Goal: Transaction & Acquisition: Book appointment/travel/reservation

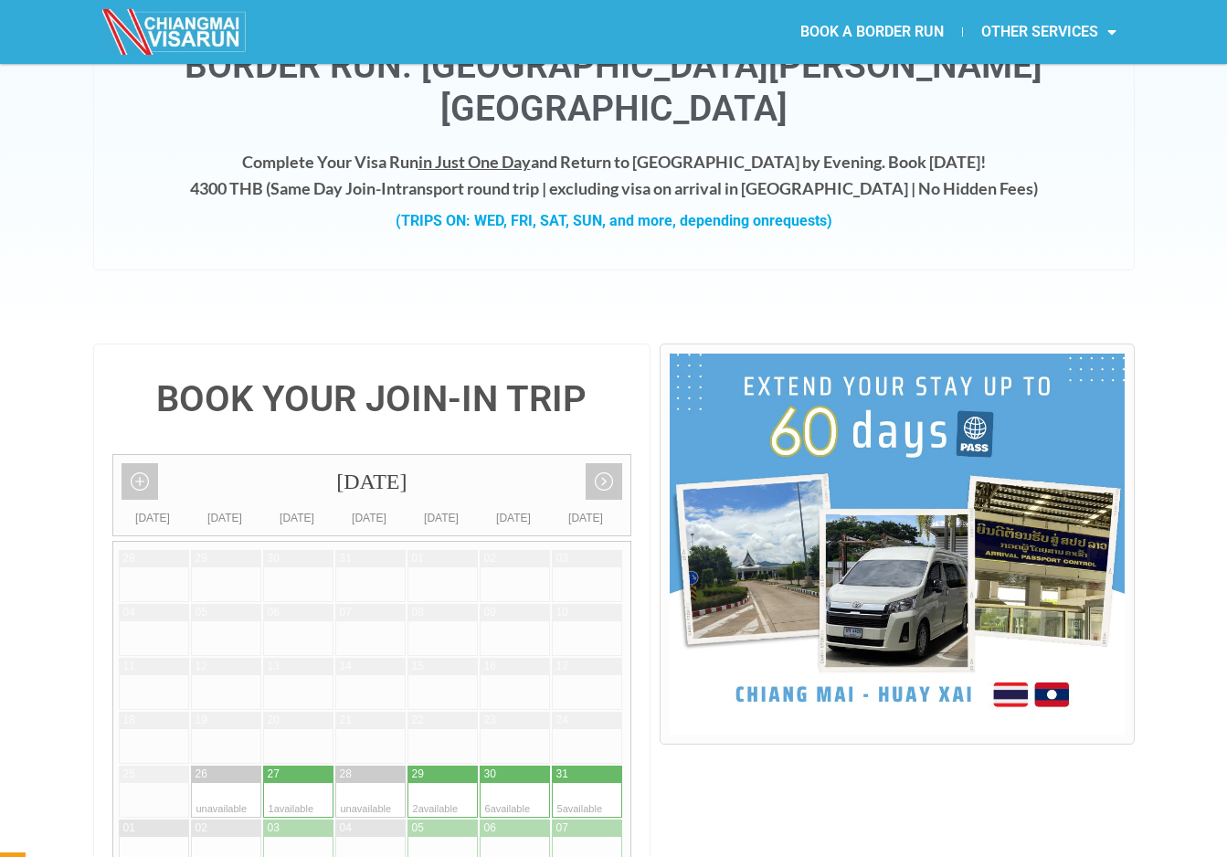
scroll to position [183, 0]
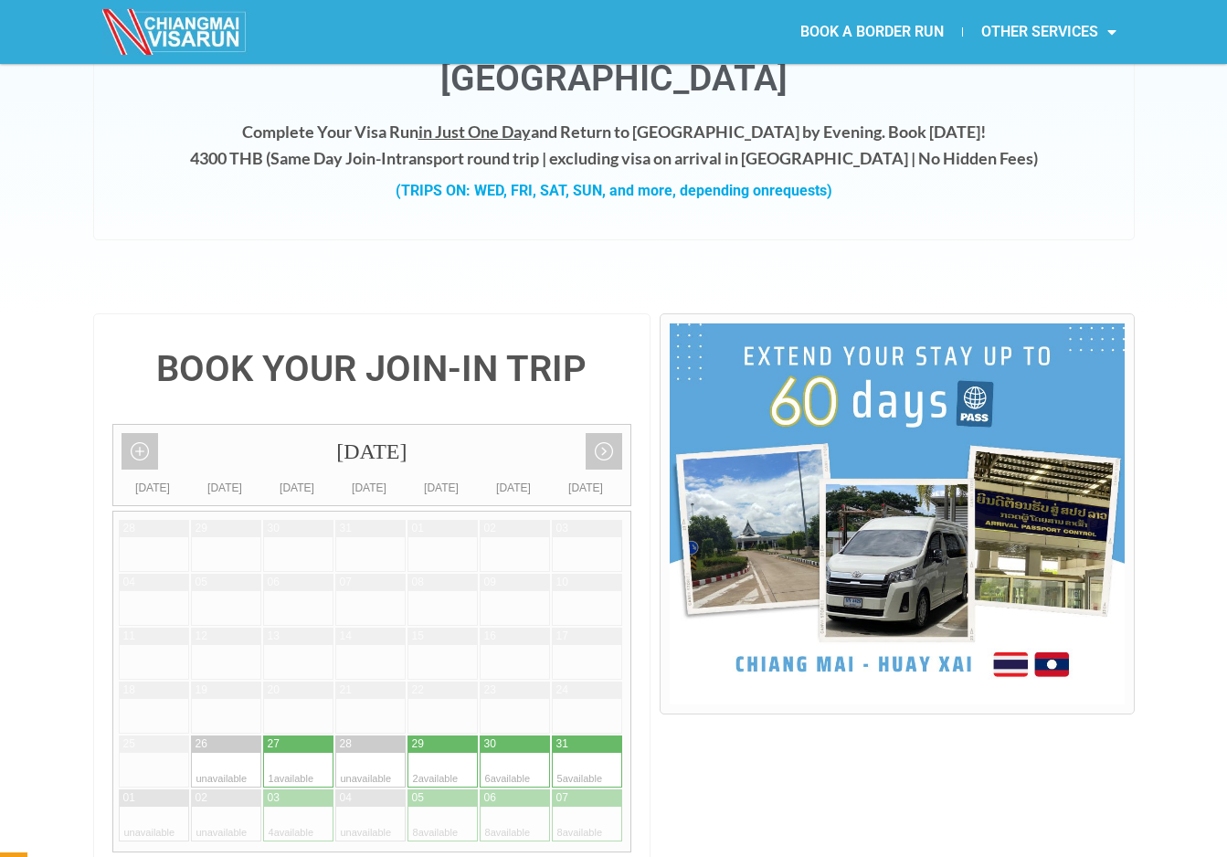
click at [449, 753] on div at bounding box center [460, 770] width 36 height 35
type input "[DATE]"
radio input "true"
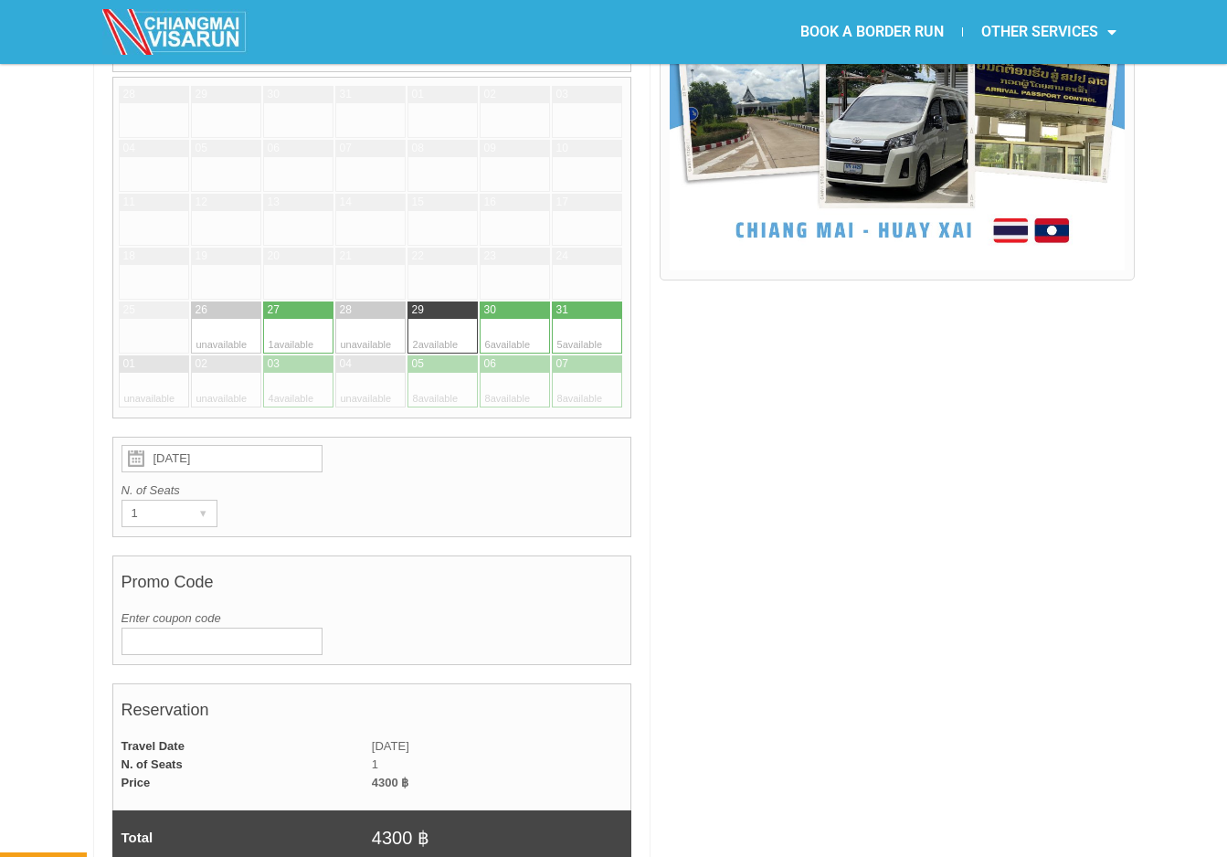
scroll to position [619, 0]
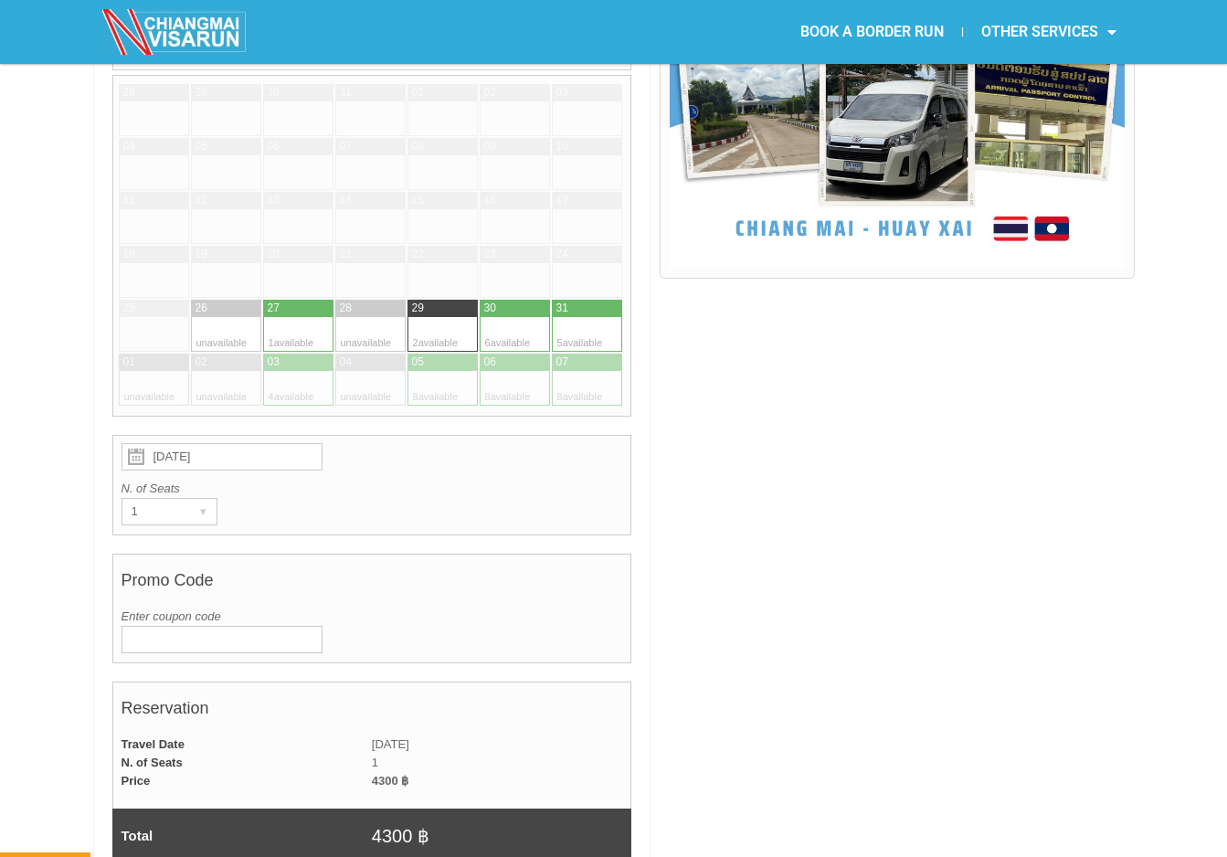
click at [207, 626] on input "Enter coupon code" at bounding box center [222, 639] width 201 height 27
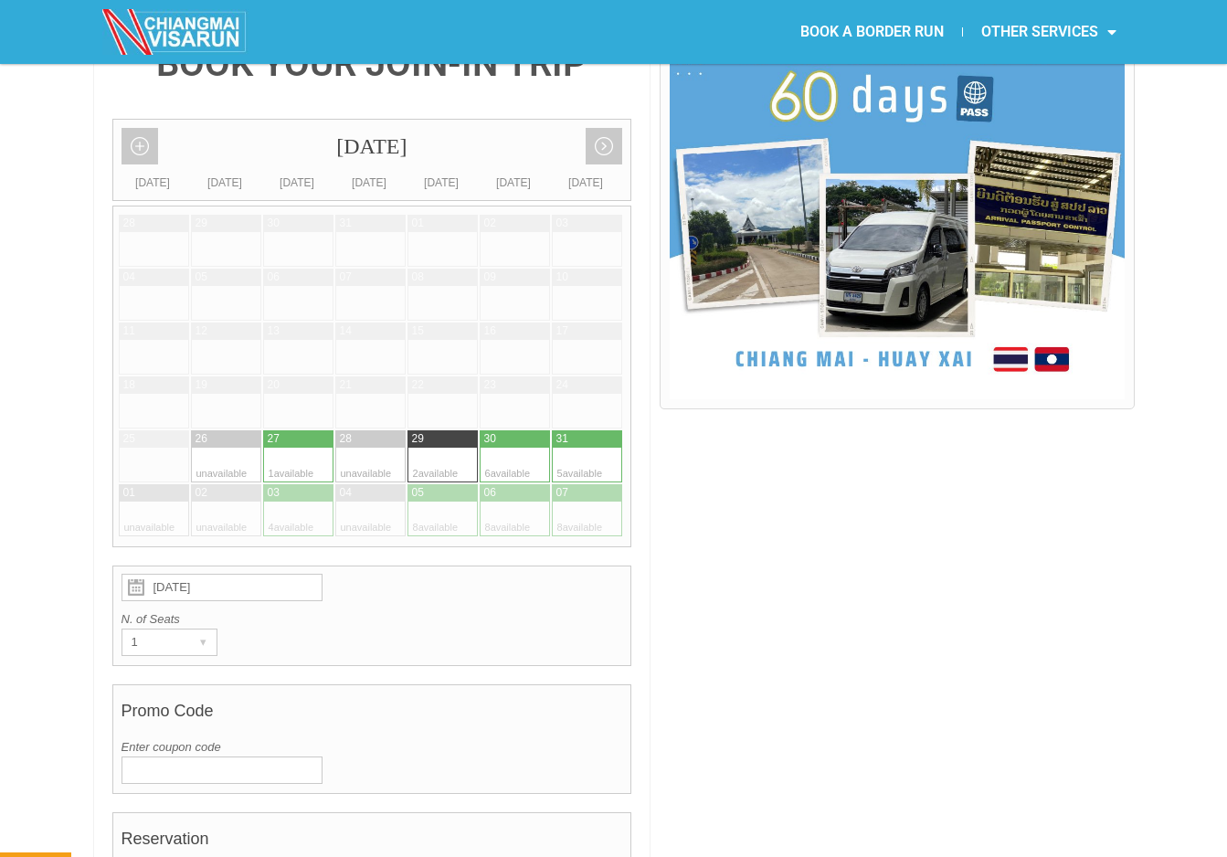
scroll to position [486, 0]
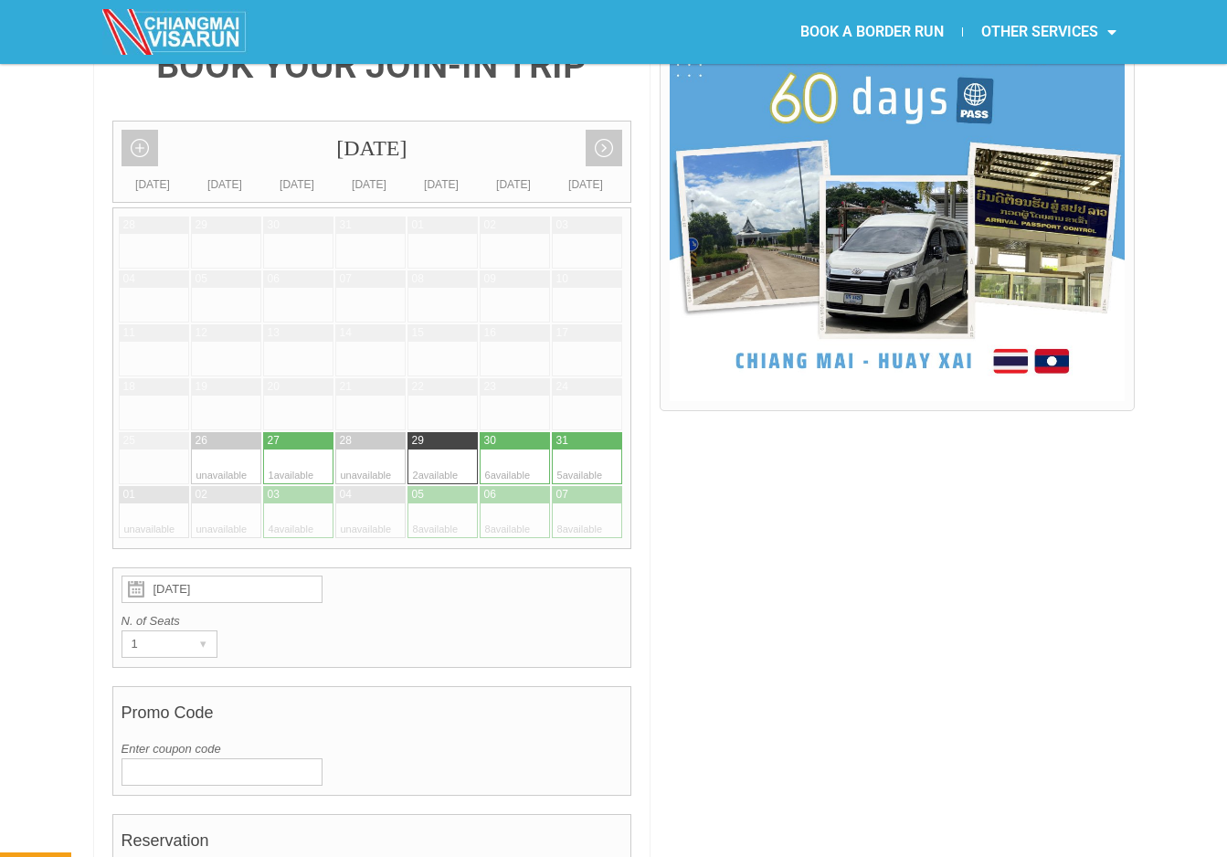
click at [292, 450] on div at bounding box center [281, 467] width 36 height 35
type input "27 August 2025"
radio input "true"
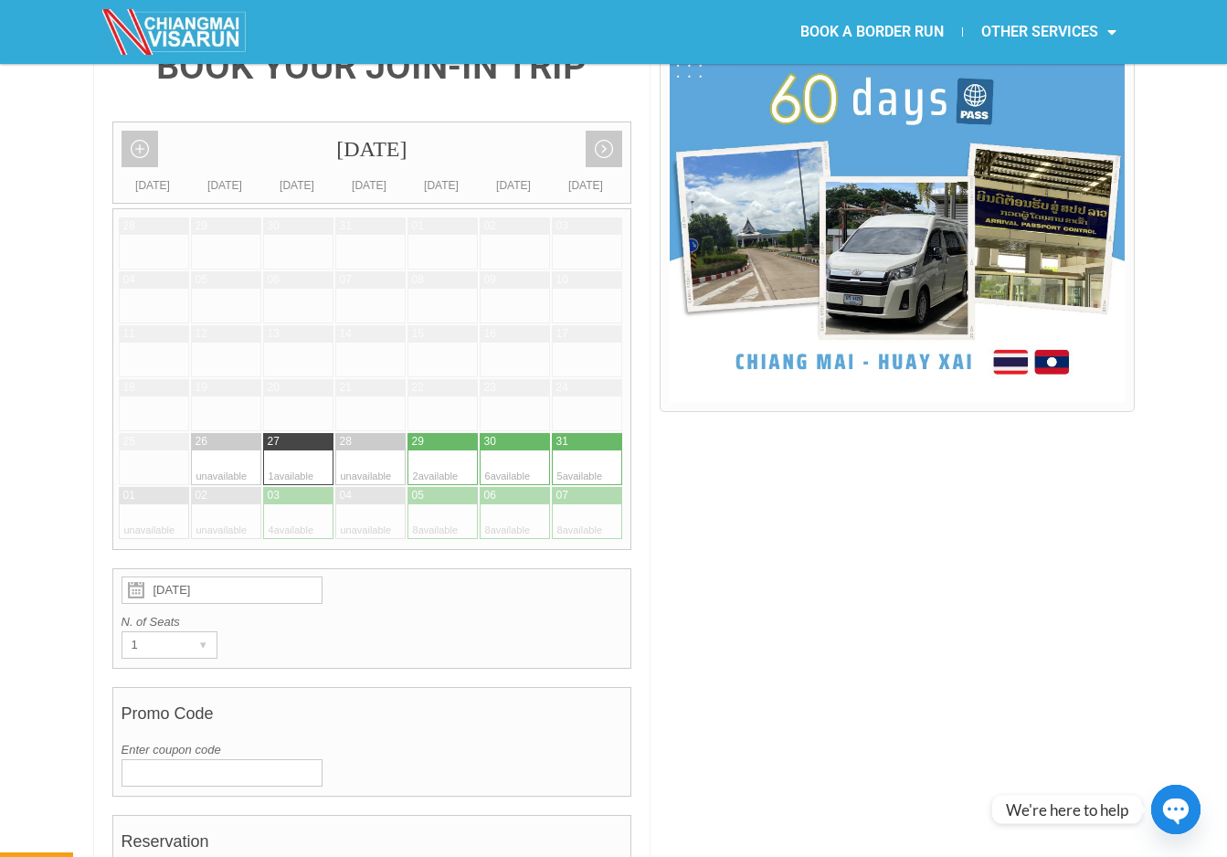
scroll to position [469, 0]
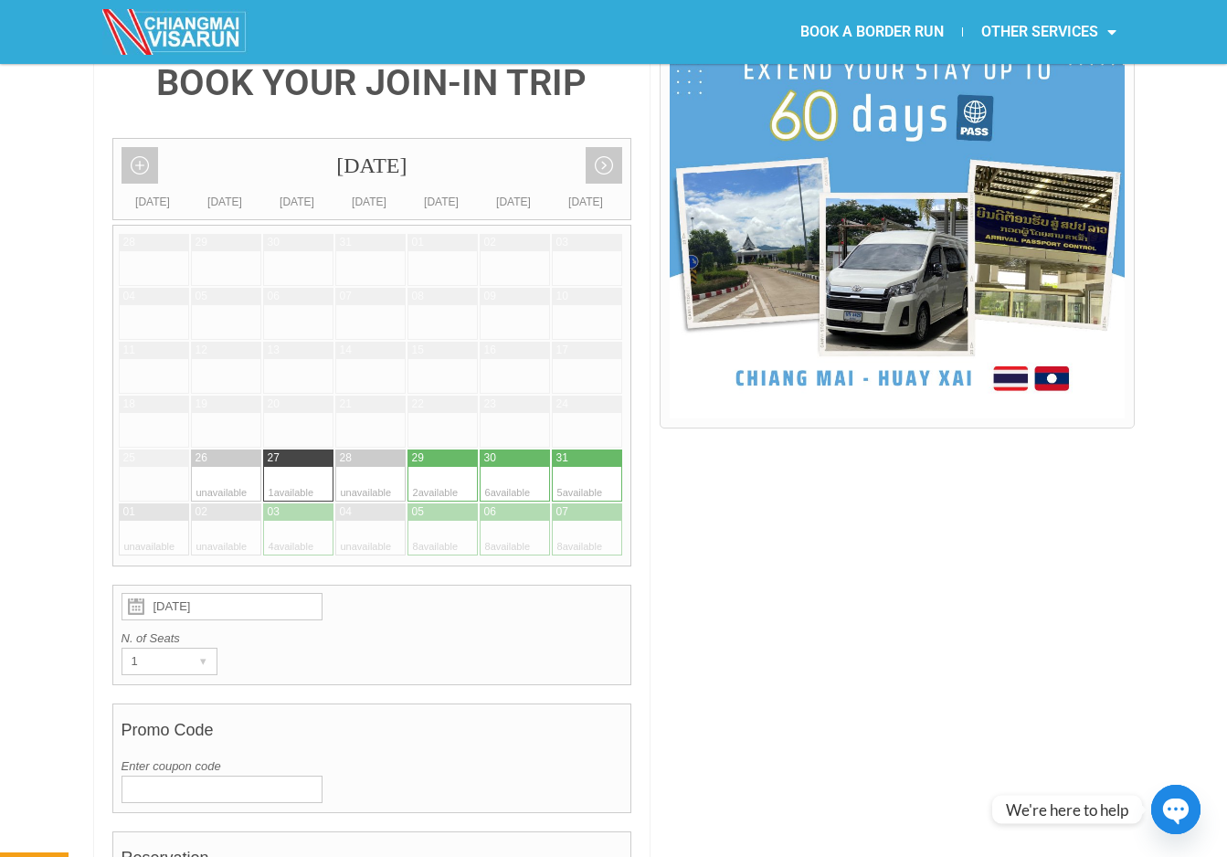
click at [527, 450] on div at bounding box center [532, 458] width 36 height 17
type input "30 August 2025"
radio input "true"
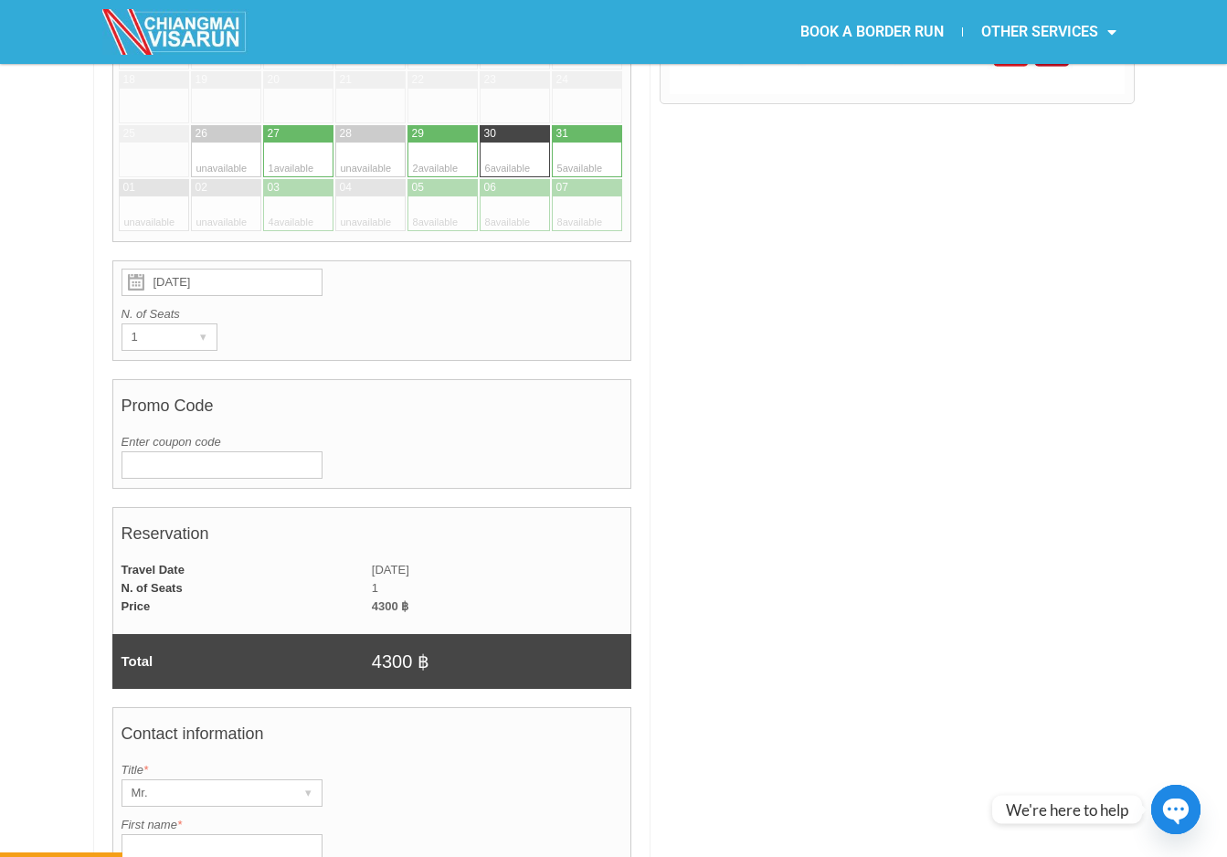
scroll to position [1018, 0]
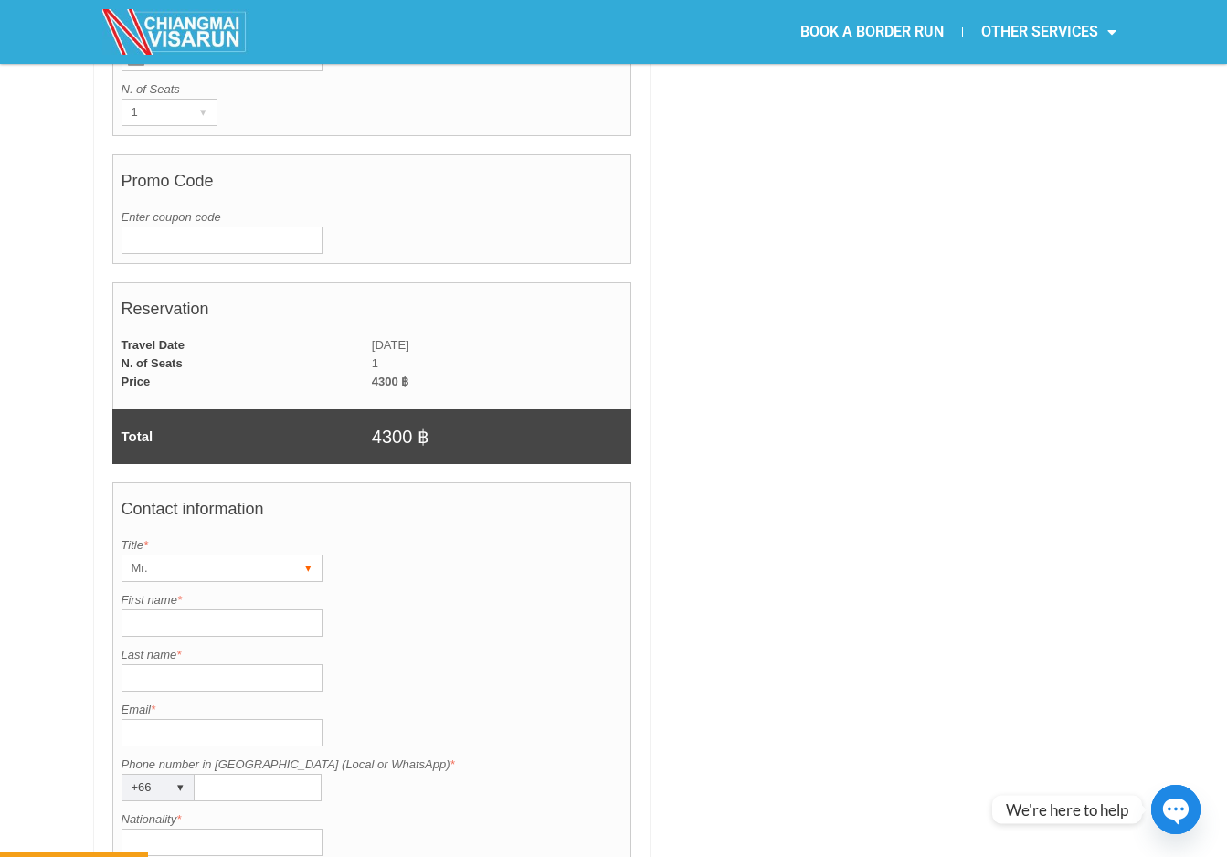
click at [184, 556] on div "Mr." at bounding box center [204, 569] width 164 height 26
click at [182, 647] on li "Ms." at bounding box center [213, 660] width 183 height 27
click at [180, 610] on input "First name *" at bounding box center [222, 623] width 201 height 27
click at [160, 664] on input "Last name *" at bounding box center [222, 677] width 201 height 27
click at [196, 610] on input "MAY" at bounding box center [222, 623] width 201 height 27
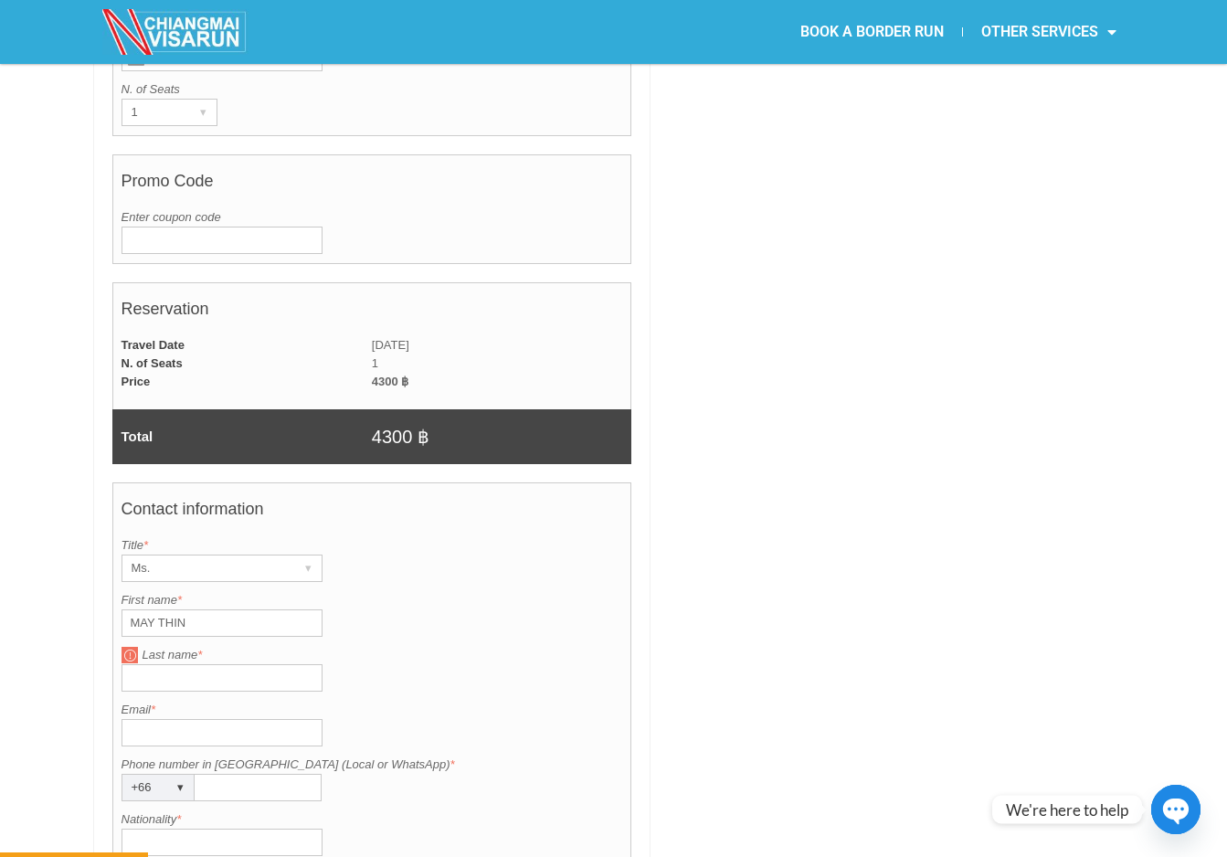
type input "MAY THIN"
click at [158, 664] on input "Last name *" at bounding box center [222, 677] width 201 height 27
type input "NWE"
click at [143, 719] on input "Email *" at bounding box center [222, 732] width 201 height 27
type input "maythinnwe@gmail.com"
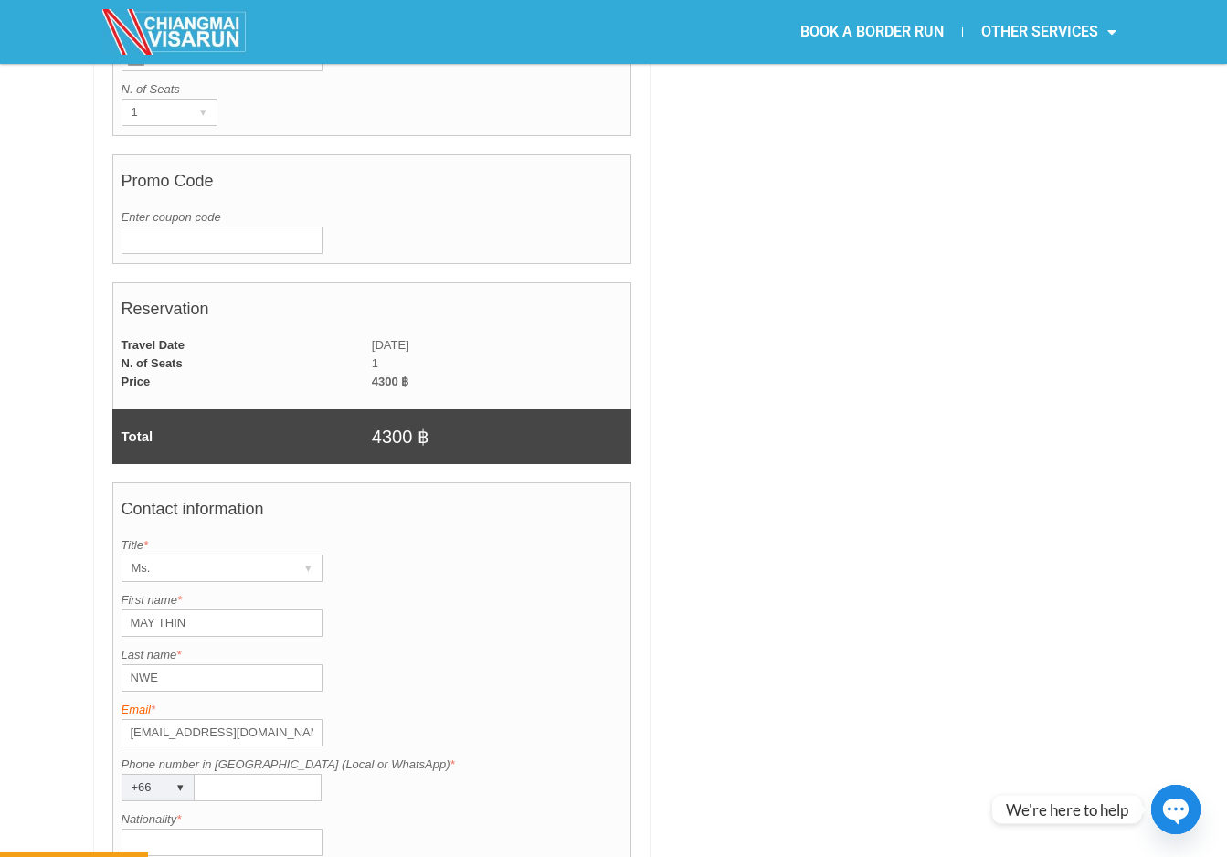
type input "0626501800"
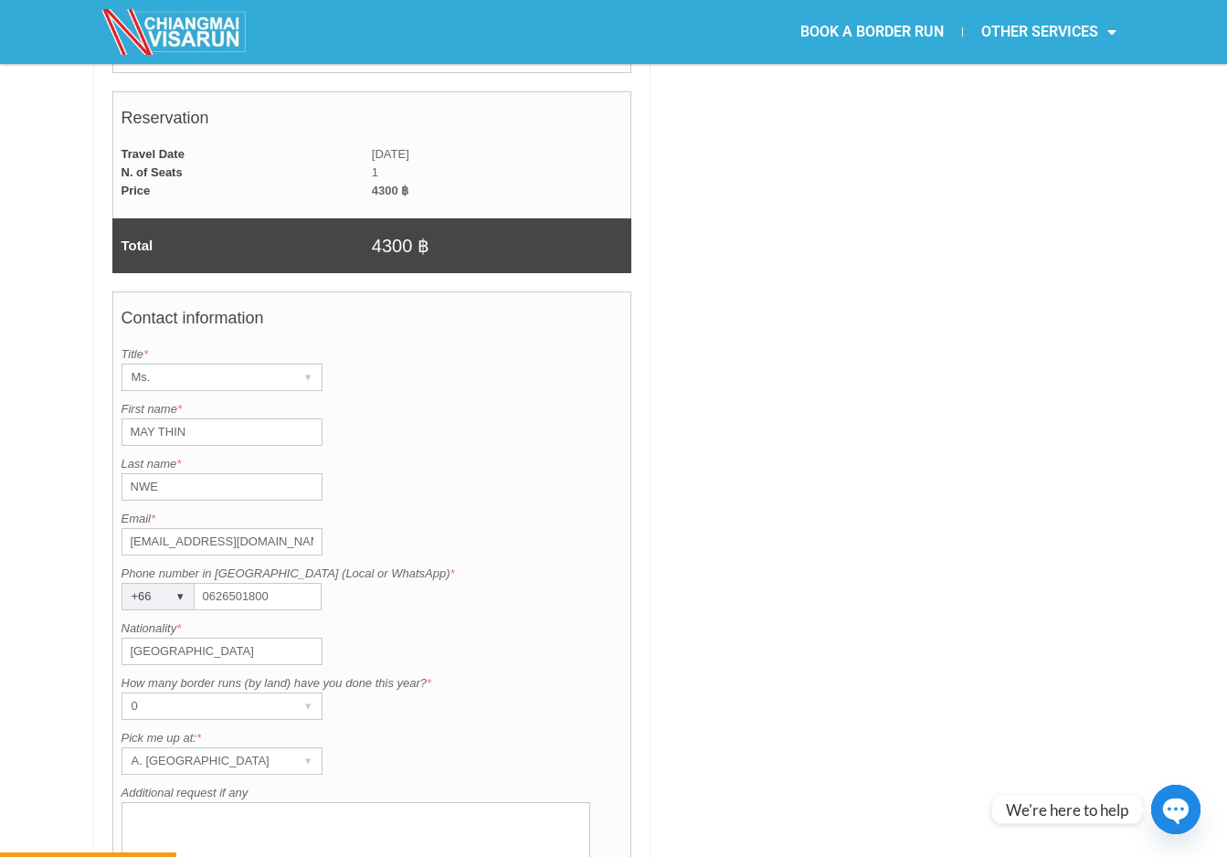
scroll to position [1210, 0]
click at [194, 637] on input "Thailand" at bounding box center [222, 650] width 201 height 27
drag, startPoint x: 193, startPoint y: 608, endPoint x: 90, endPoint y: 607, distance: 102.4
click at [90, 607] on div "BOOK YOUR JOIN-IN TRIP August 2025 Add month view Remove month view Next month …" at bounding box center [613, 237] width 1227 height 1903
type input "Myanmar"
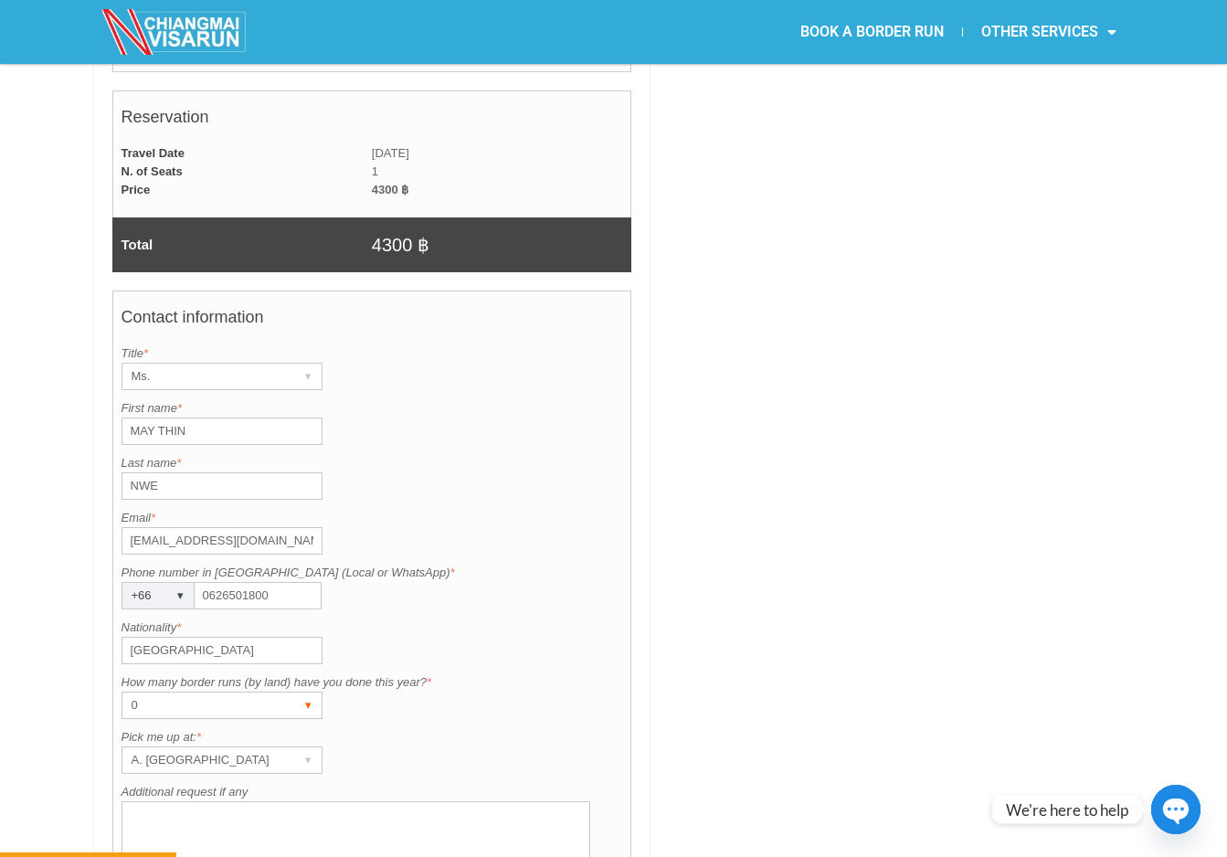
click at [149, 693] on div "0" at bounding box center [204, 706] width 164 height 26
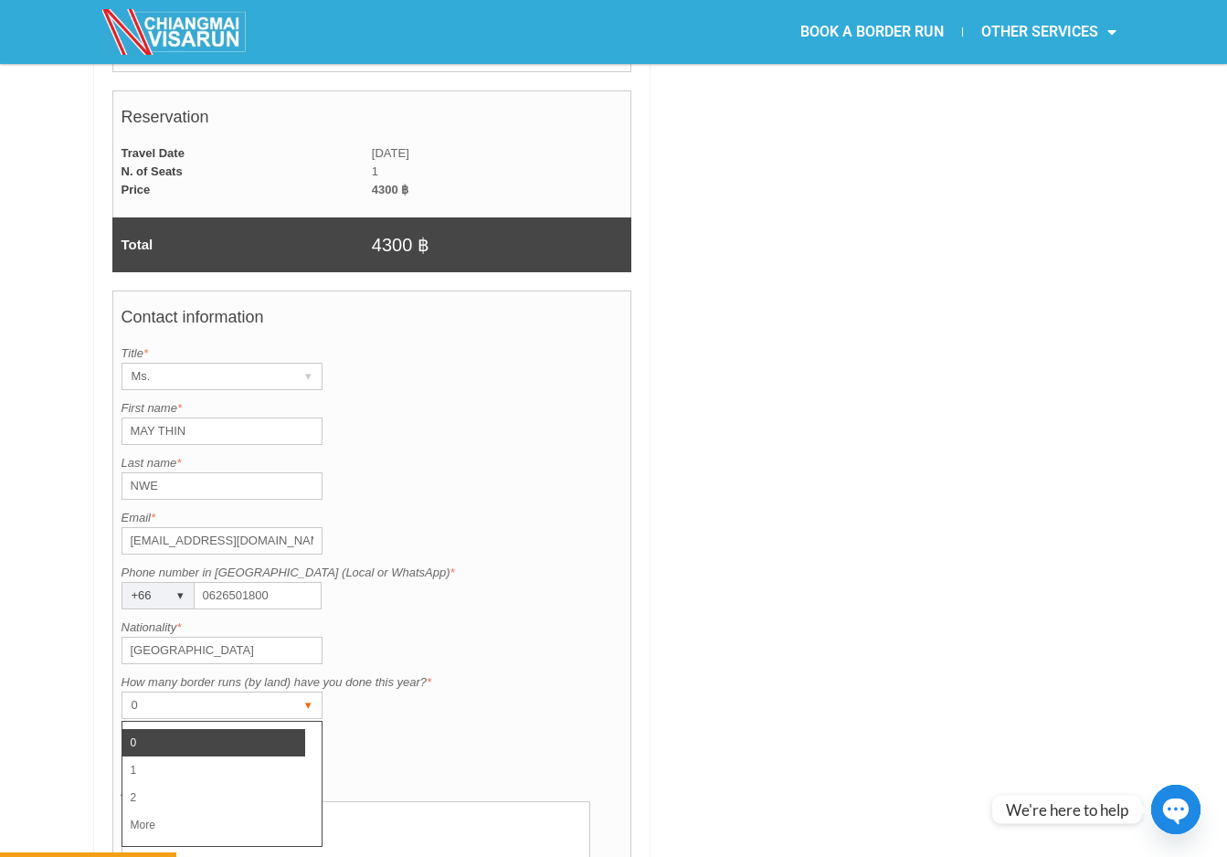
click at [149, 693] on div "0" at bounding box center [204, 706] width 164 height 26
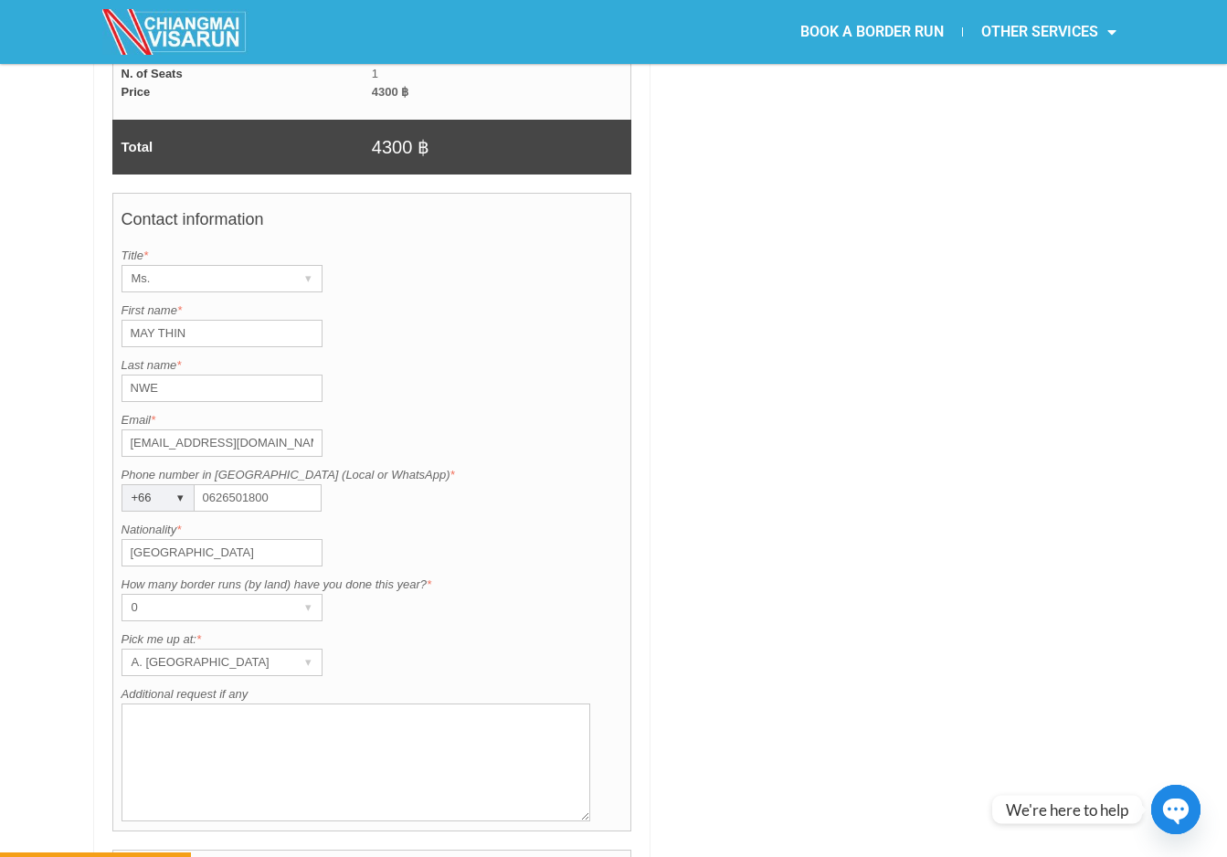
scroll to position [1310, 0]
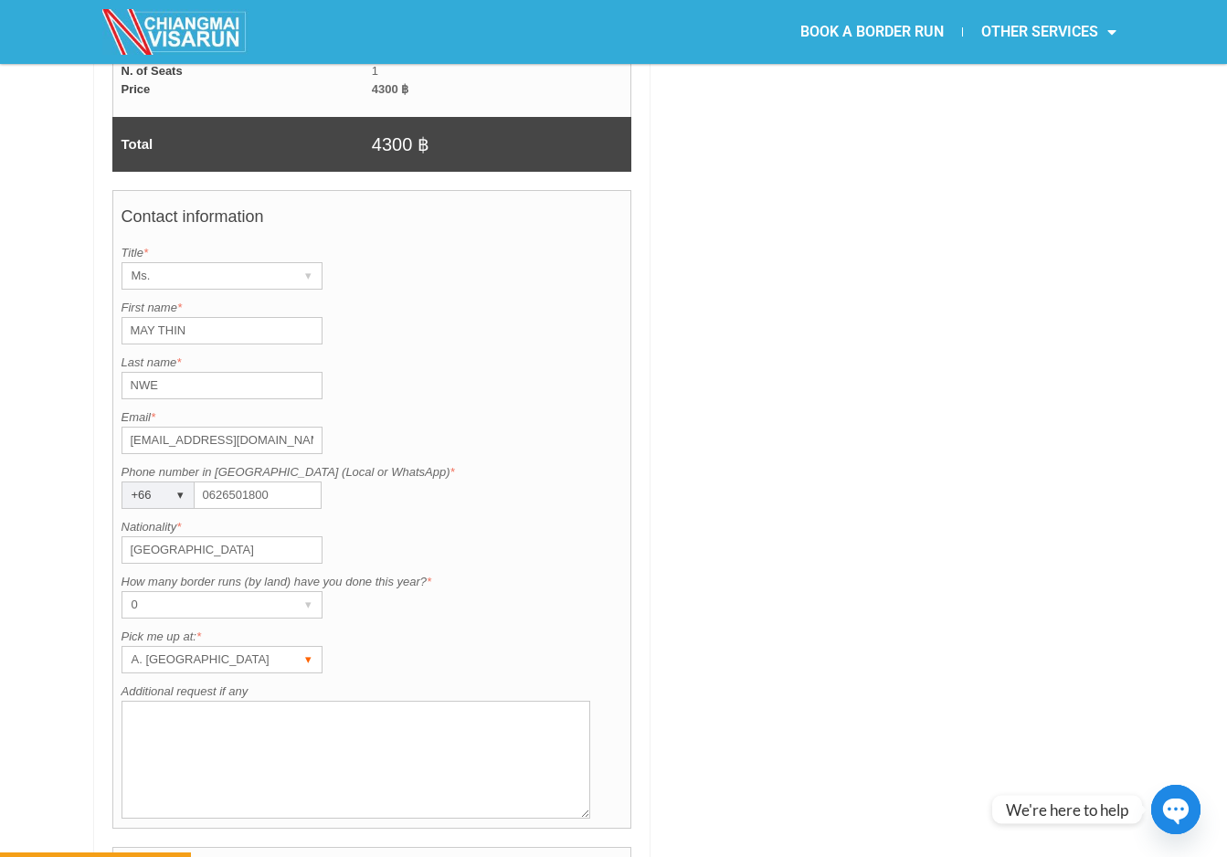
click at [258, 647] on div "A. Centara Riverside Hotel" at bounding box center [204, 660] width 164 height 26
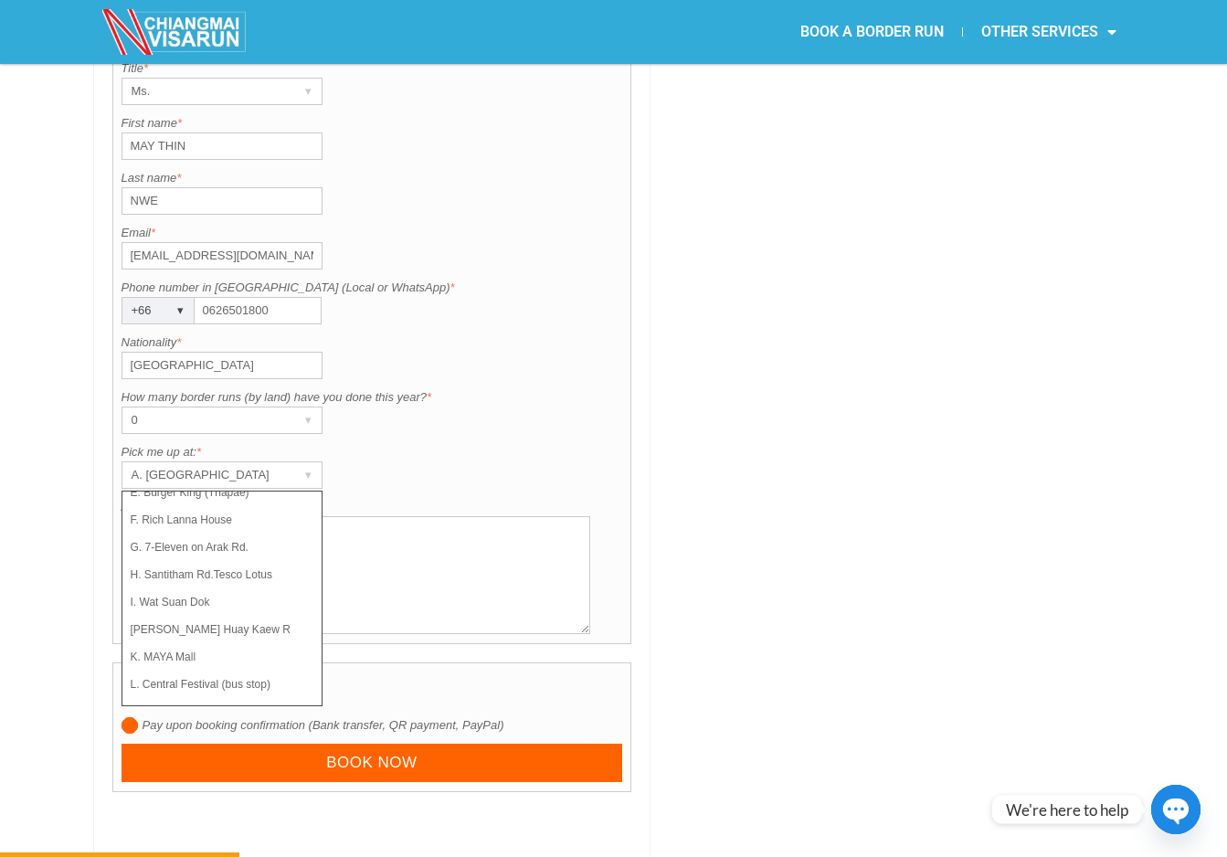
scroll to position [1640, 0]
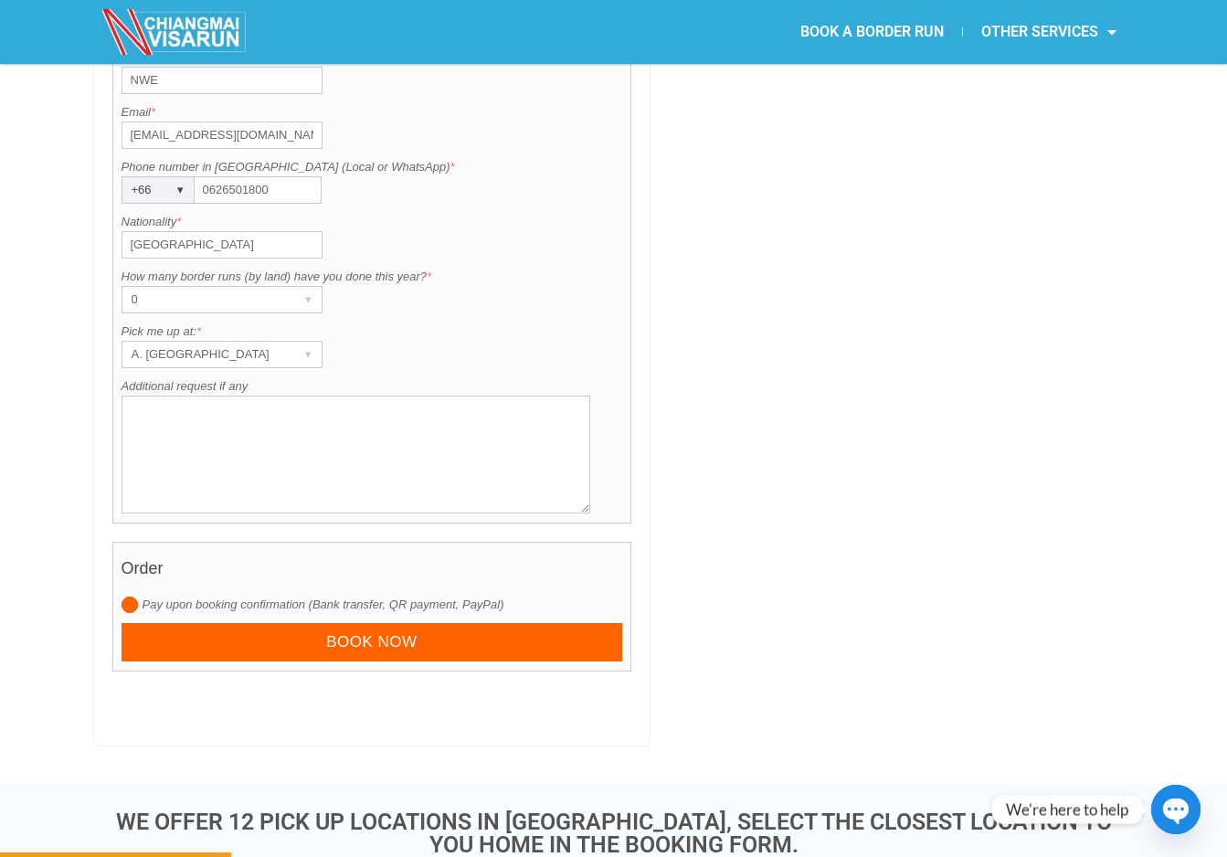
scroll to position [1496, 0]
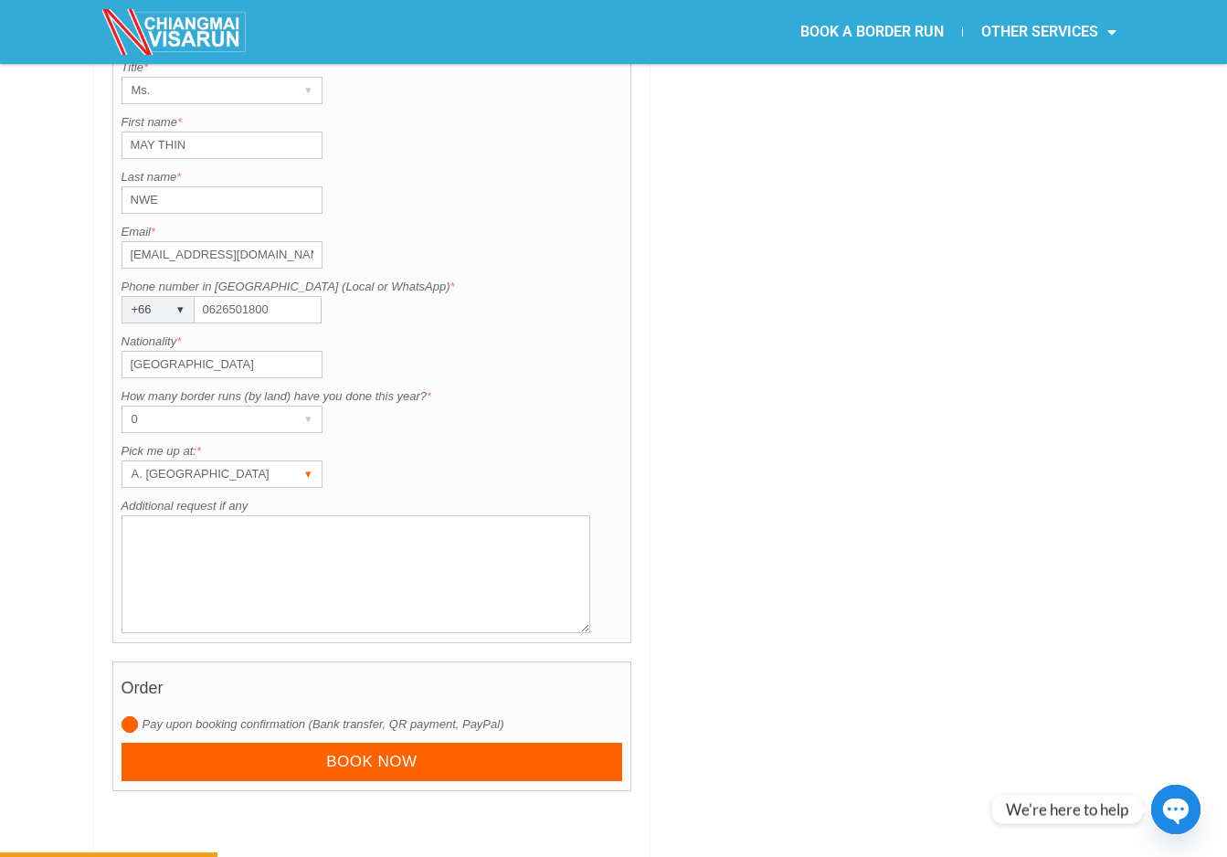
click at [269, 461] on div "A. Centara Riverside Hotel" at bounding box center [204, 474] width 164 height 26
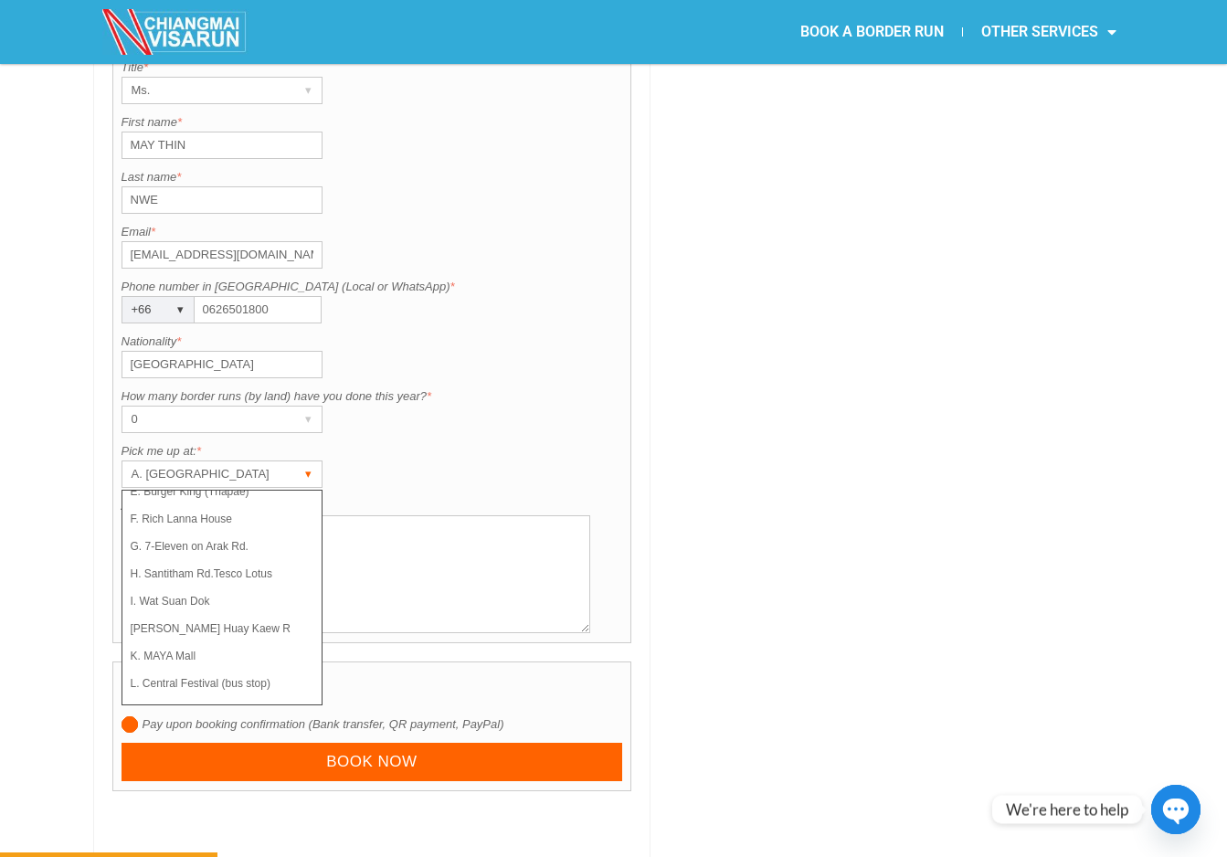
scroll to position [0, 0]
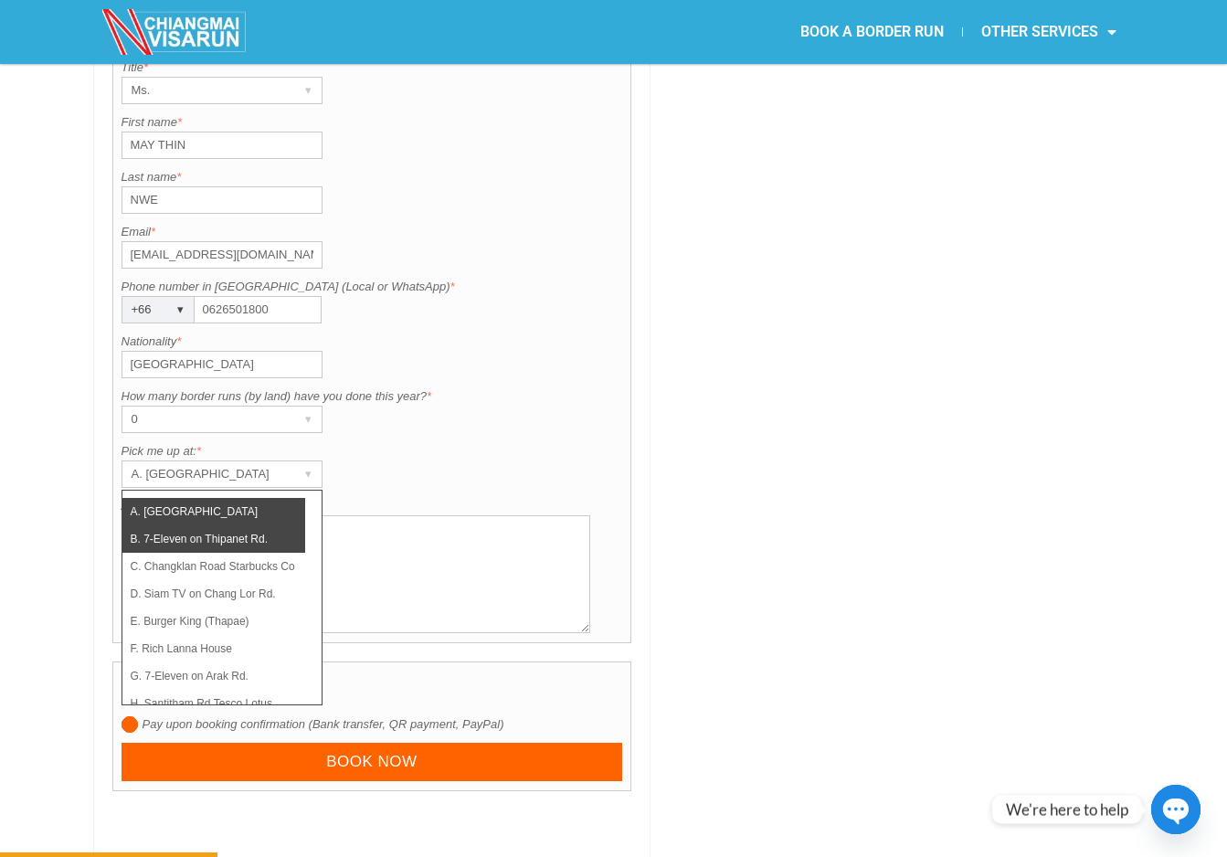
click at [245, 525] on li "B. 7-Eleven on Thipanet Rd." at bounding box center [213, 538] width 183 height 27
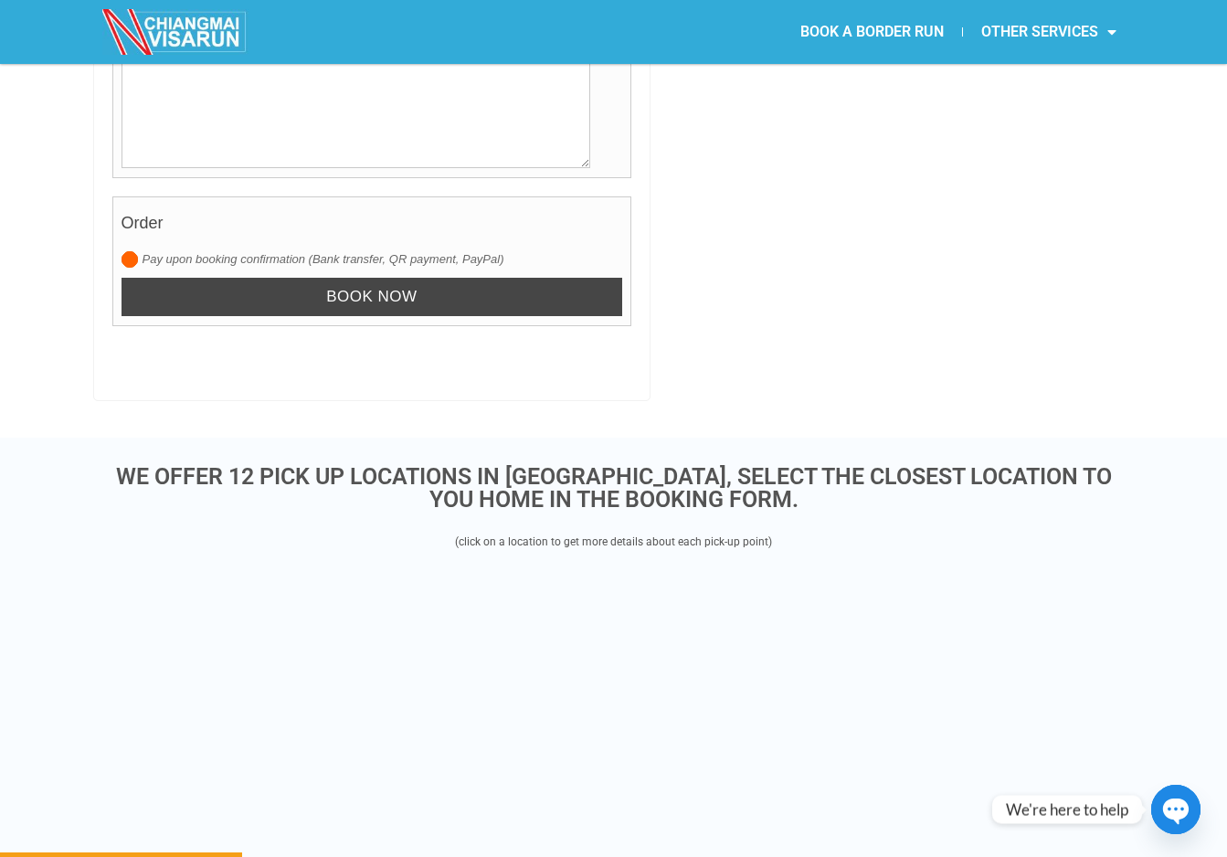
scroll to position [1659, 0]
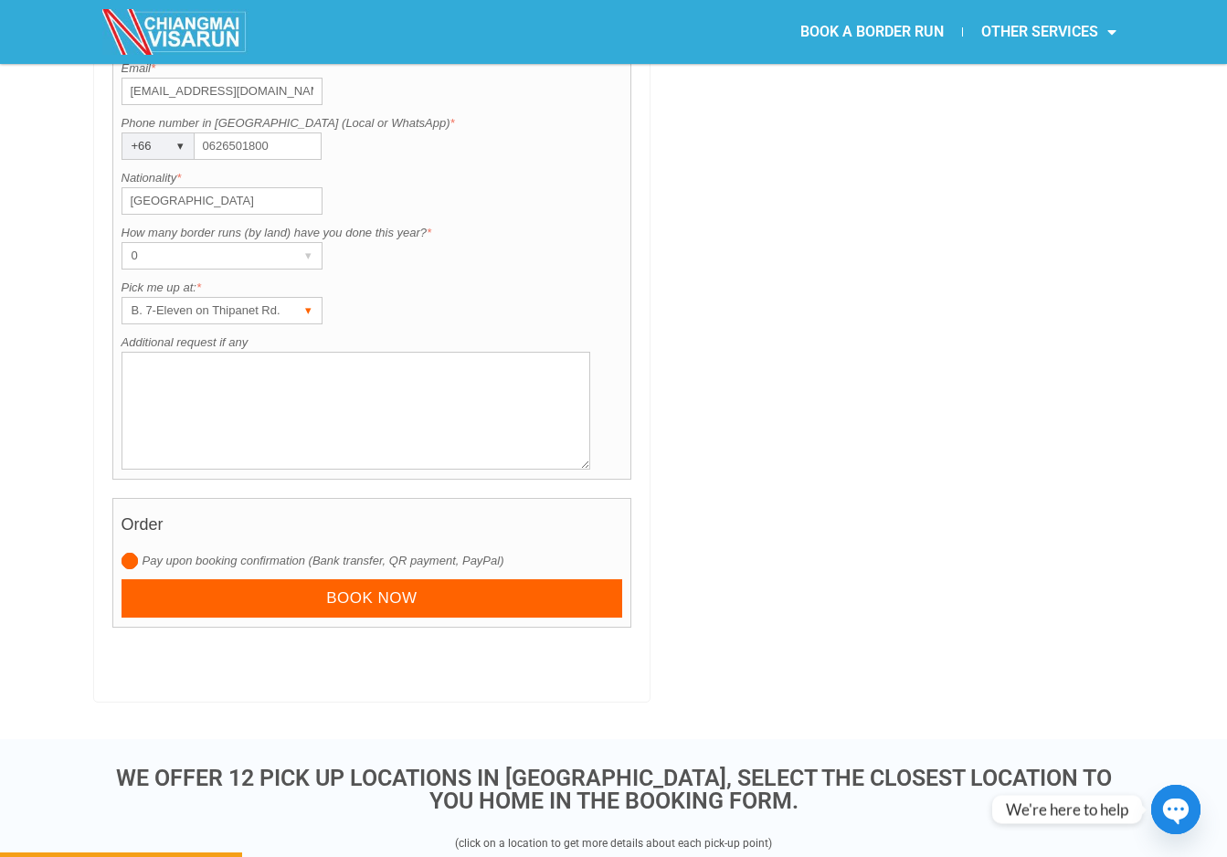
click at [225, 298] on div "B. 7-Eleven on Thipanet Rd." at bounding box center [204, 311] width 164 height 26
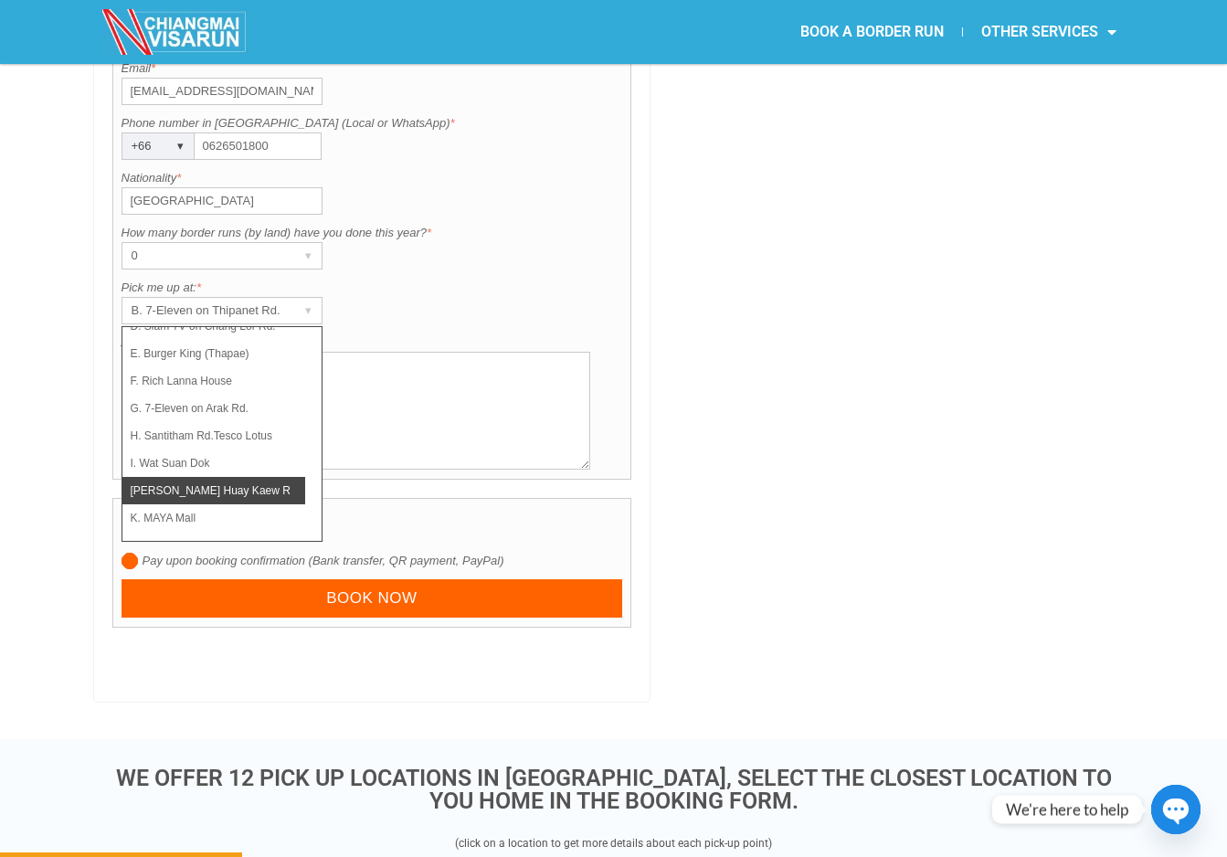
scroll to position [130, 0]
click at [205, 506] on li "L. Central Festival (bus stop)" at bounding box center [213, 519] width 183 height 27
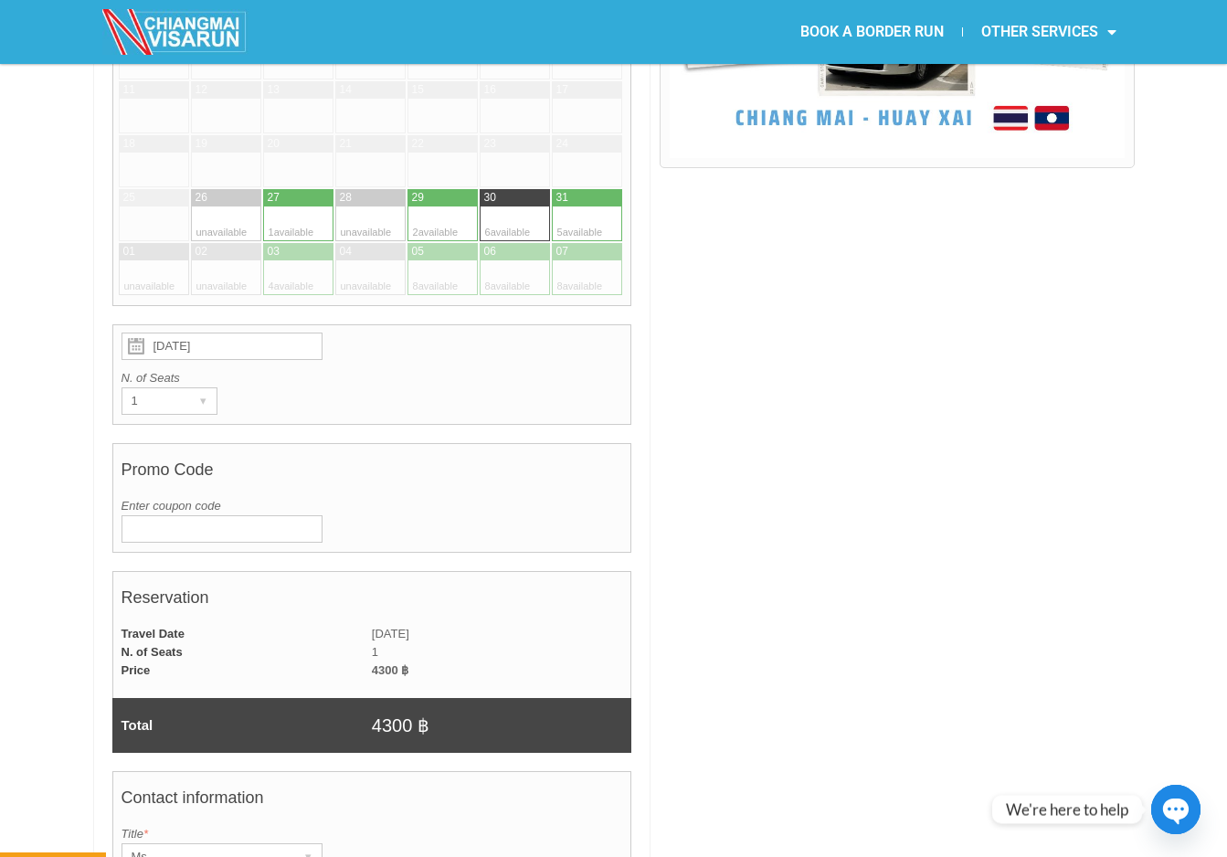
scroll to position [730, 0]
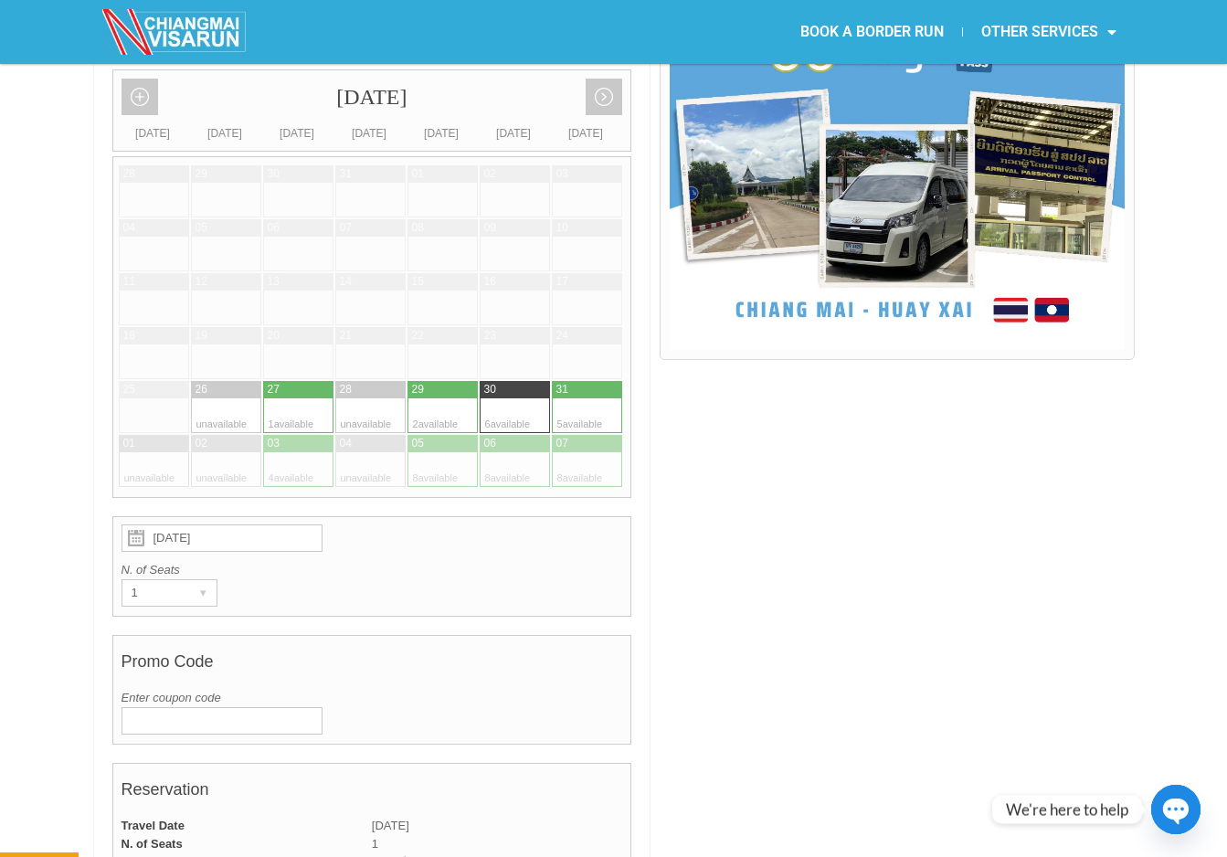
click at [462, 398] on div at bounding box center [460, 415] width 36 height 35
type input "29 August 2025"
radio input "true"
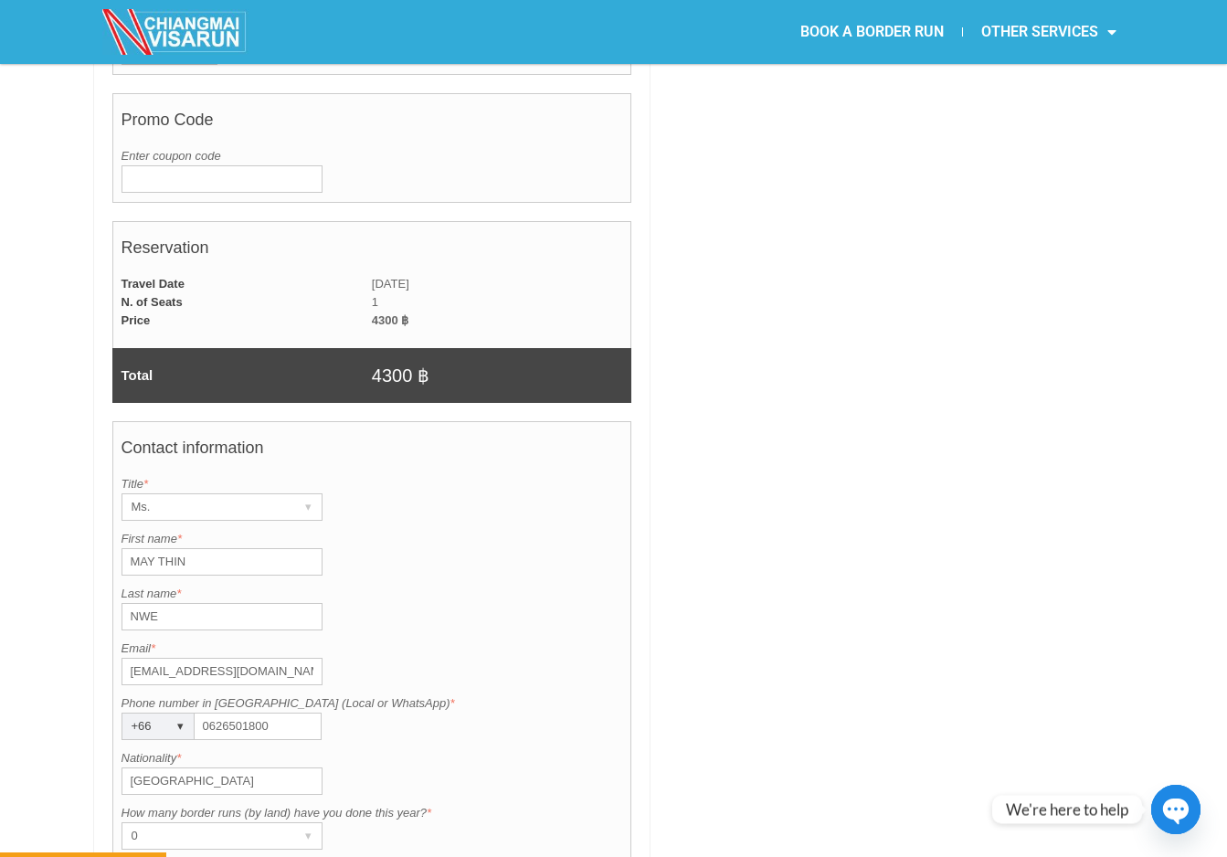
scroll to position [1498, 0]
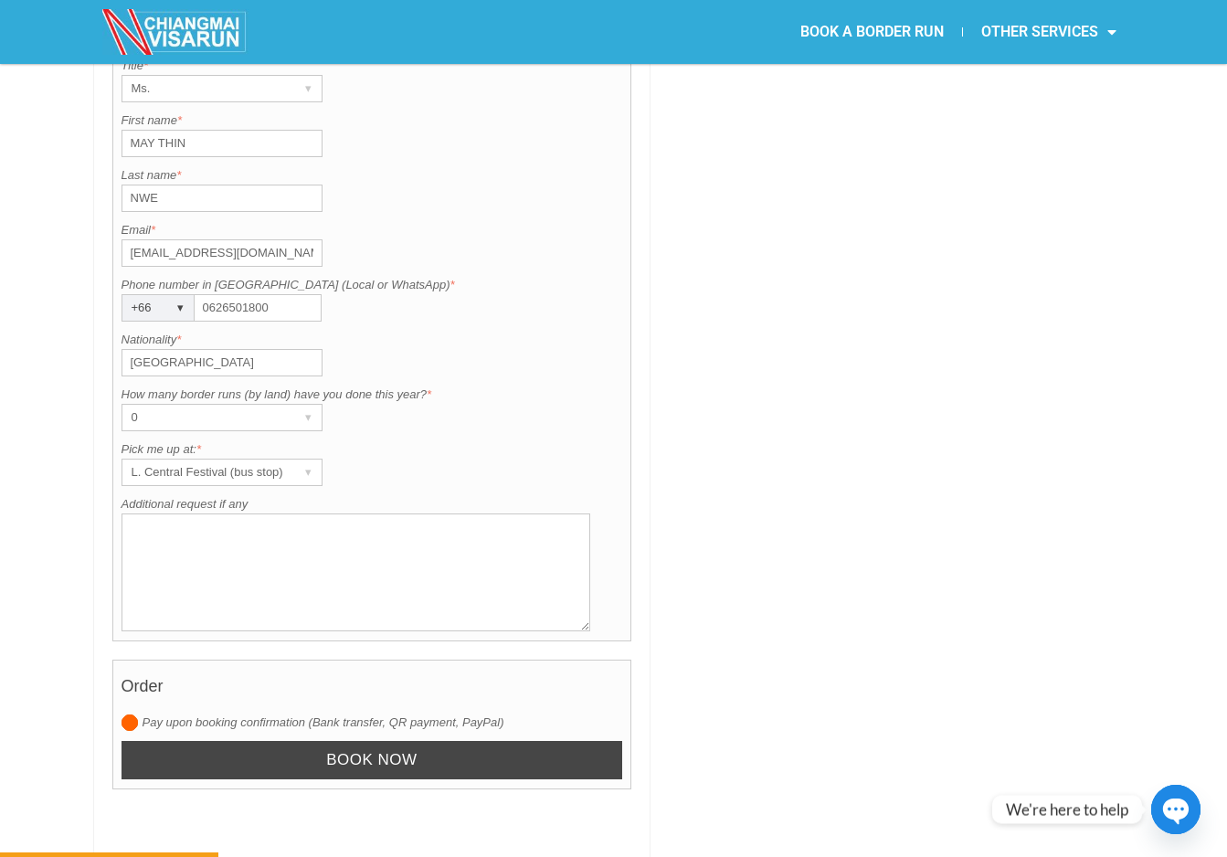
click at [442, 741] on input "Book now" at bounding box center [373, 760] width 502 height 39
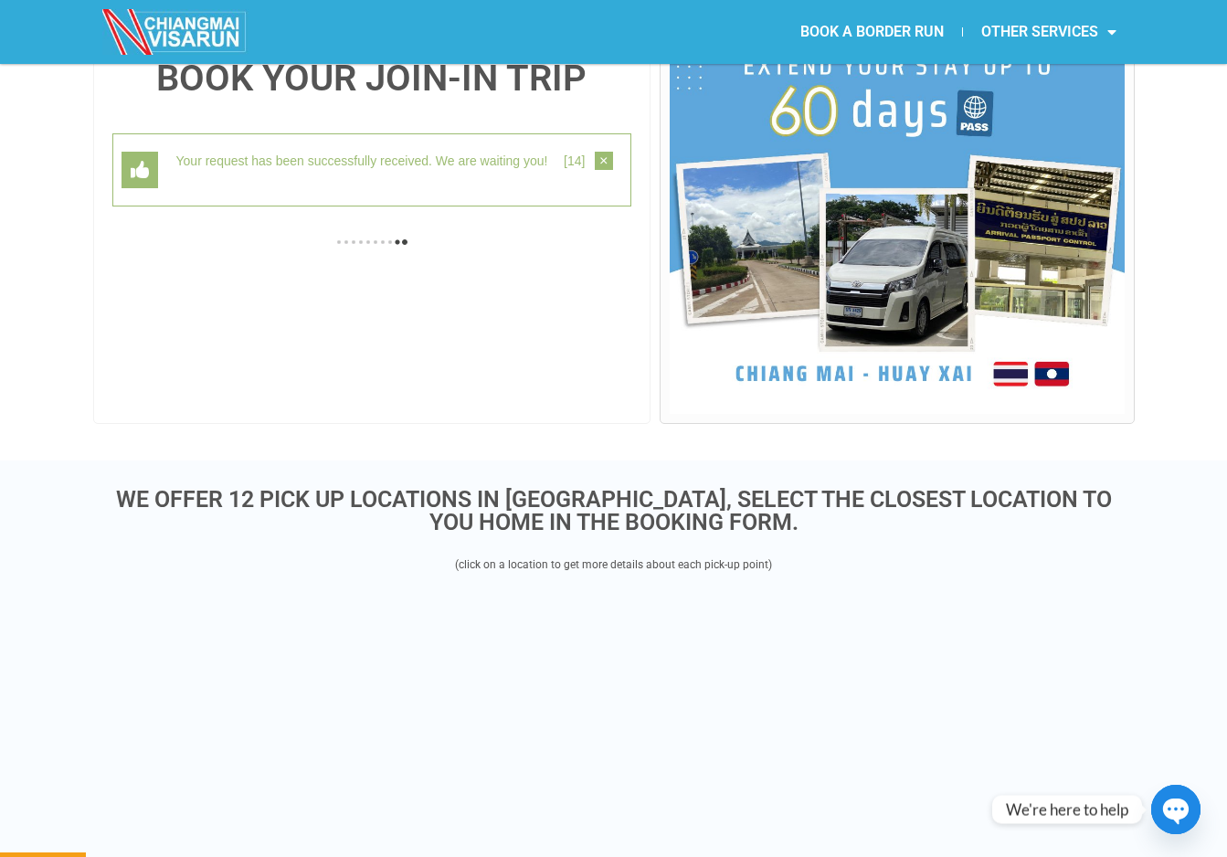
scroll to position [472, 0]
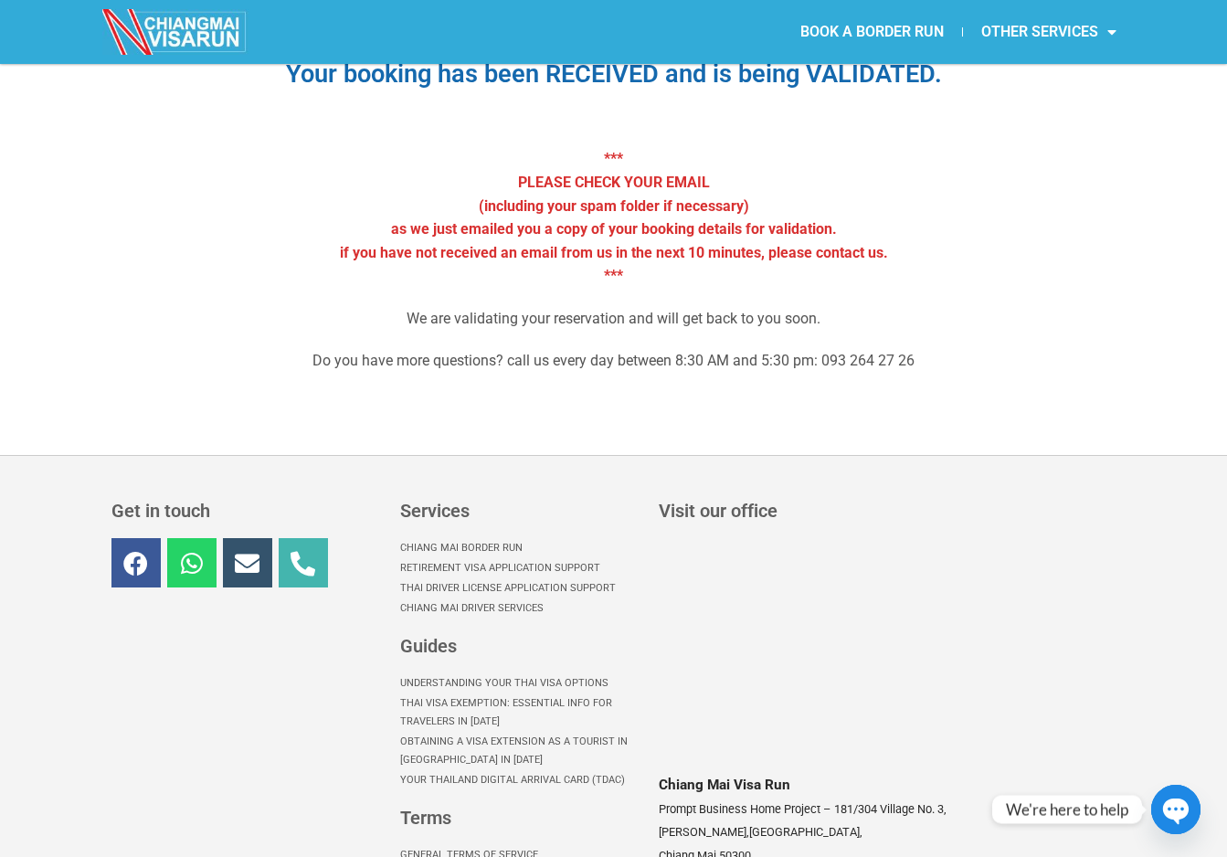
scroll to position [320, 0]
